Goal: Task Accomplishment & Management: Complete application form

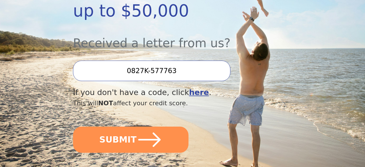
scroll to position [178, 0]
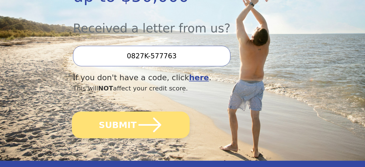
click at [157, 112] on icon "submit" at bounding box center [149, 125] width 26 height 26
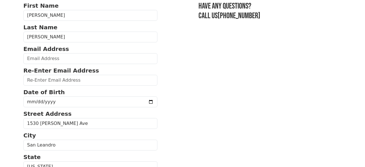
scroll to position [50, 0]
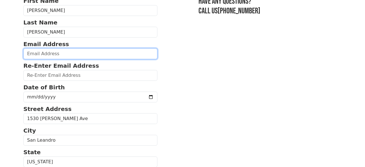
click at [85, 53] on input "email" at bounding box center [90, 53] width 134 height 11
type input "[EMAIL_ADDRESS][DOMAIN_NAME]"
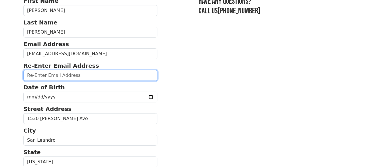
click at [80, 74] on input "email" at bounding box center [90, 75] width 134 height 11
type input "[EMAIL_ADDRESS][DOMAIN_NAME]"
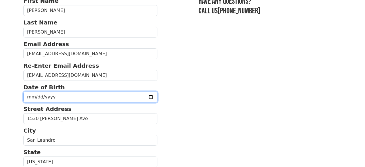
click at [60, 95] on input "date" at bounding box center [90, 97] width 134 height 11
type input "[DATE]"
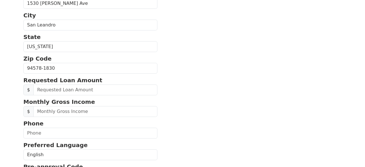
scroll to position [168, 0]
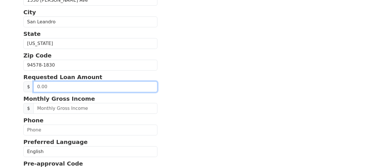
click at [116, 86] on input "text" at bounding box center [95, 86] width 124 height 11
type input "40,000.00"
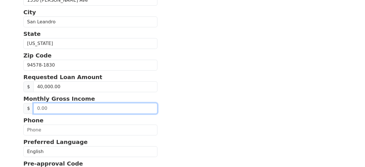
click at [109, 107] on input "text" at bounding box center [95, 108] width 124 height 11
type input "11,651.00"
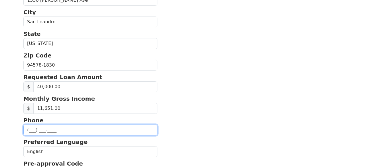
click at [111, 130] on input "text" at bounding box center [90, 130] width 134 height 11
type input "[PHONE_NUMBER]"
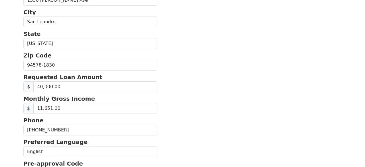
click at [238, 120] on section "First Name [PERSON_NAME] Last Name [PERSON_NAME] Email Address [EMAIL_ADDRESS][…" at bounding box center [182, 64] width 318 height 372
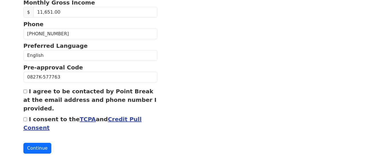
scroll to position [266, 0]
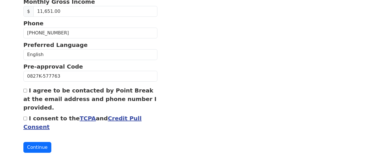
click at [26, 89] on input "I agree to be contacted by Point Break at the email address and phone number I …" at bounding box center [25, 91] width 4 height 4
checkbox input "true"
click at [25, 117] on input "I consent to the TCPA and Credit Pull Consent" at bounding box center [25, 119] width 4 height 4
checkbox input "true"
click at [33, 144] on button "Continue" at bounding box center [37, 147] width 28 height 11
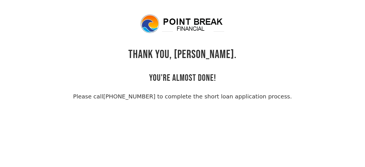
scroll to position [14, 0]
